Goal: Find specific page/section: Find specific page/section

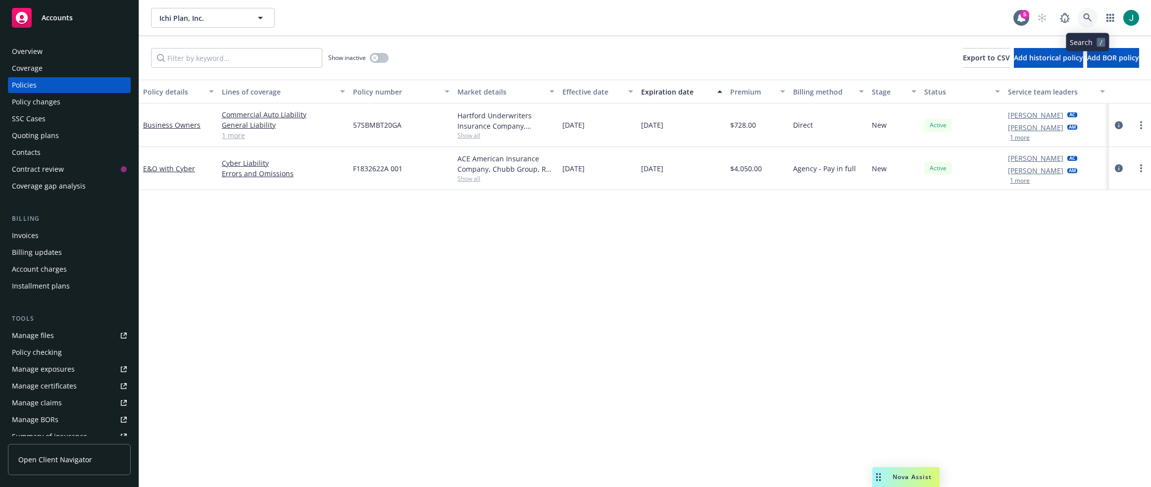
click at [1085, 15] on icon at bounding box center [1087, 17] width 8 height 8
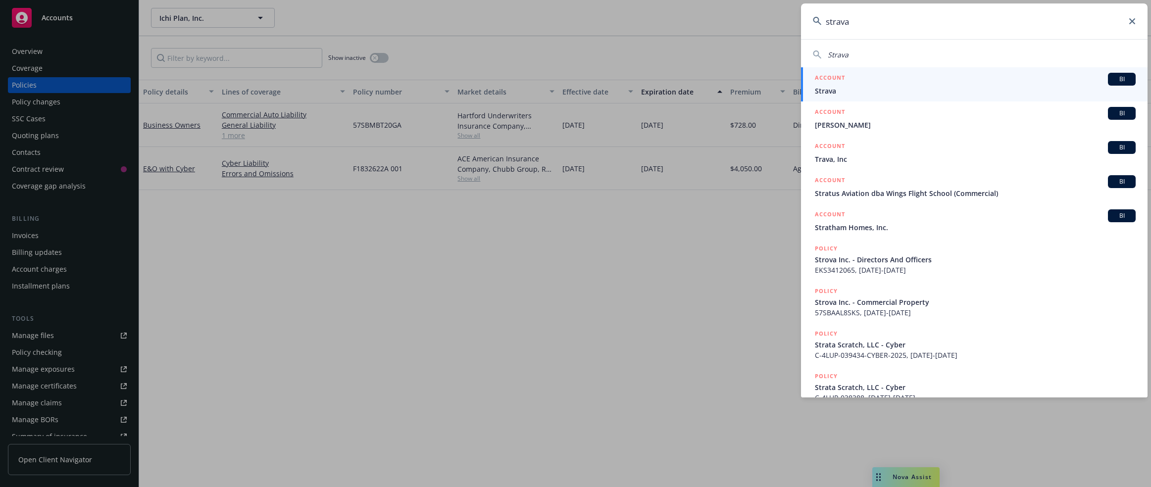
type input "strava"
click at [922, 81] on div "ACCOUNT BI" at bounding box center [975, 79] width 321 height 13
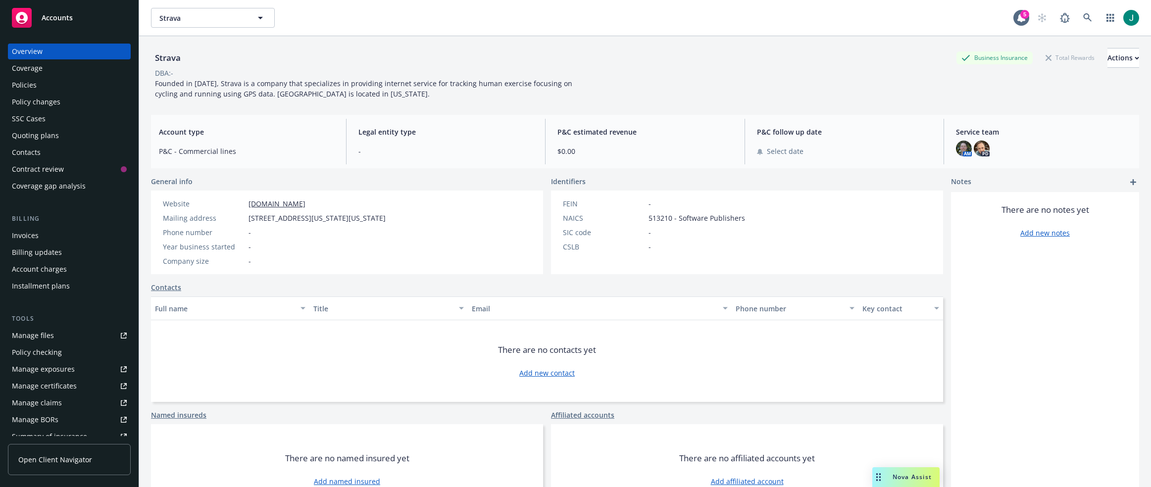
scroll to position [192, 0]
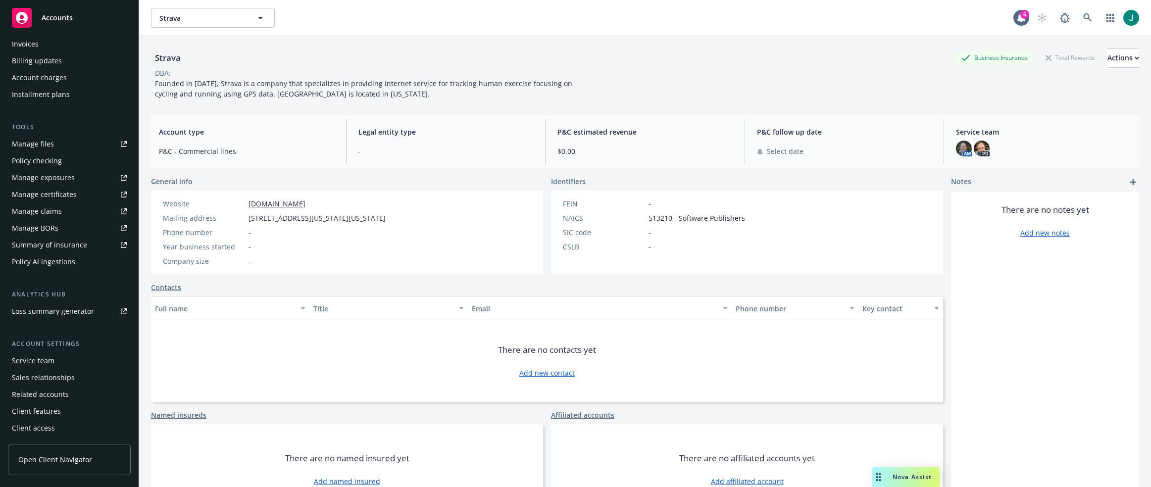
click at [51, 364] on div "Service team" at bounding box center [33, 361] width 43 height 16
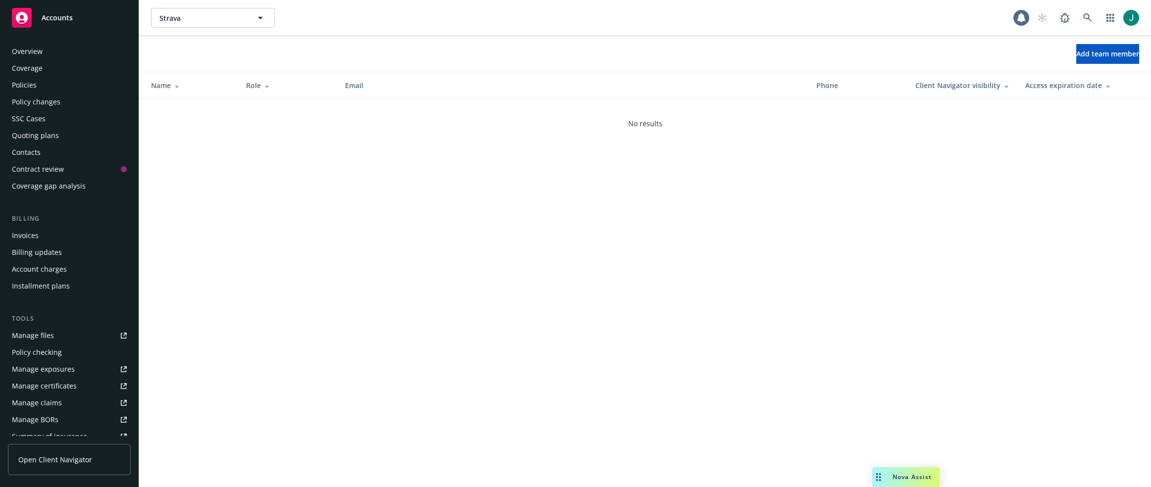
scroll to position [192, 0]
